Goal: Transaction & Acquisition: Purchase product/service

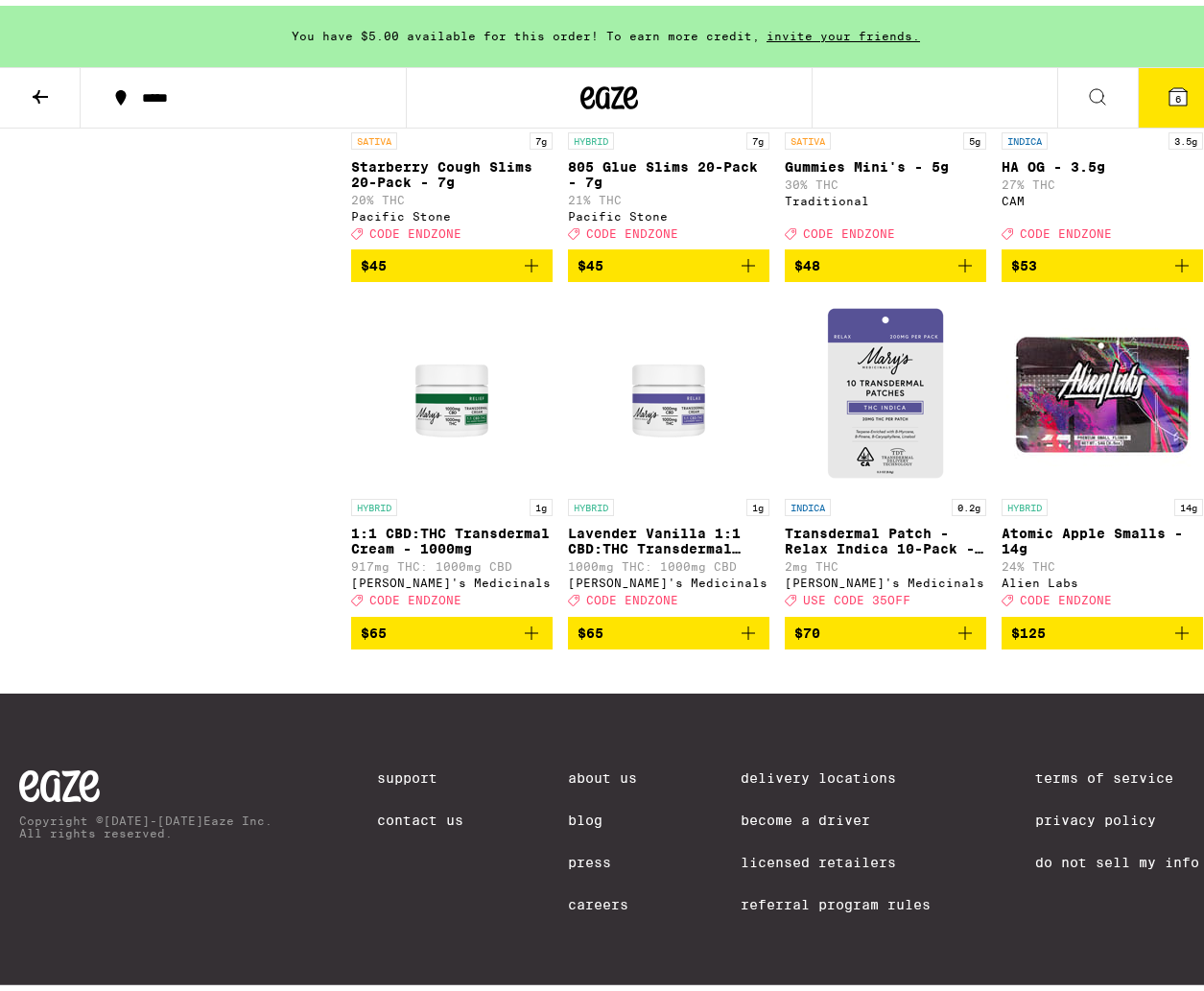
scroll to position [10557, 0]
